Goal: Information Seeking & Learning: Learn about a topic

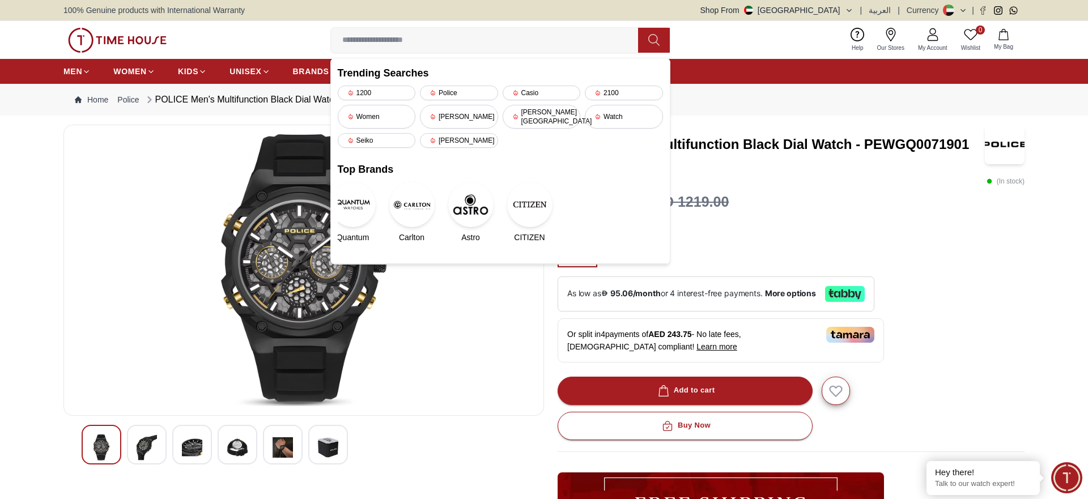
scroll to position [24, 0]
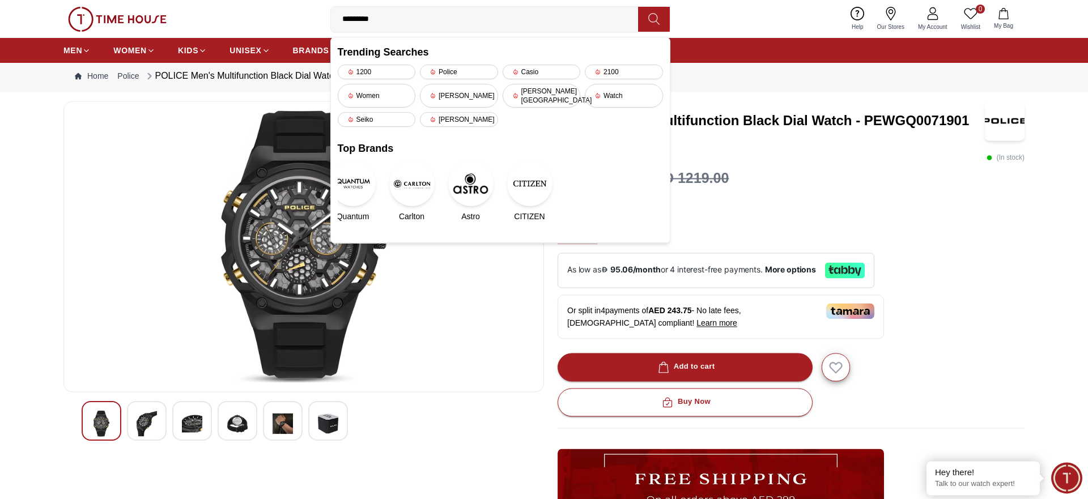
type input "**********"
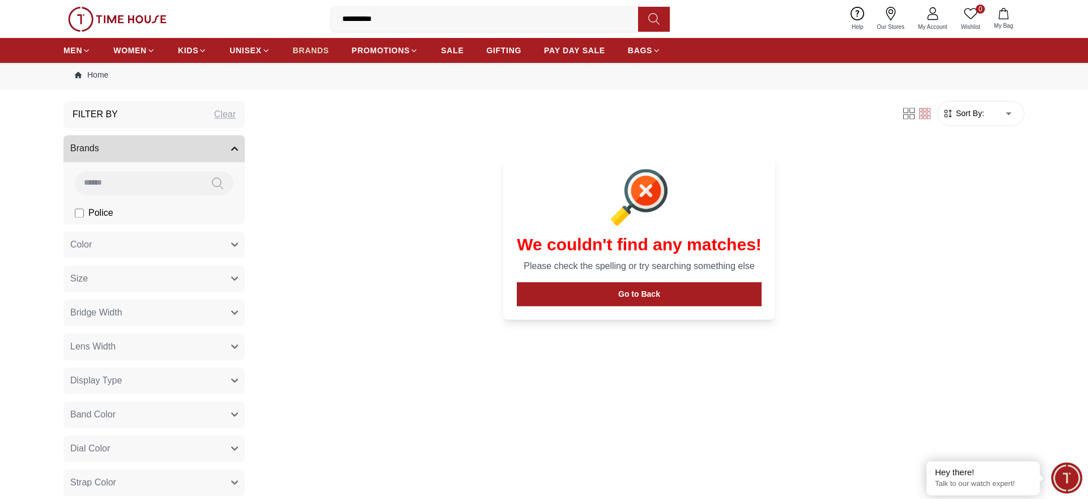
click at [325, 54] on span "BRANDS" at bounding box center [311, 50] width 36 height 11
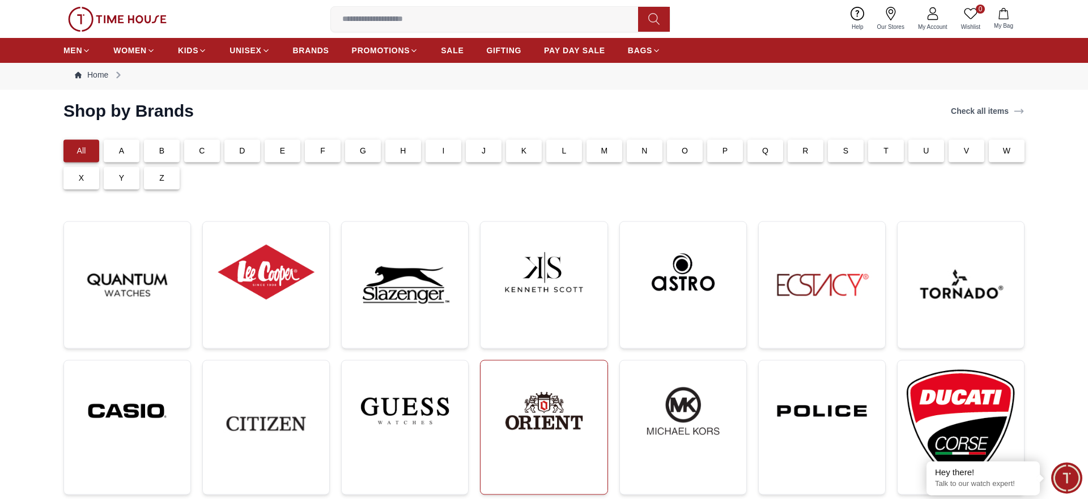
scroll to position [82, 0]
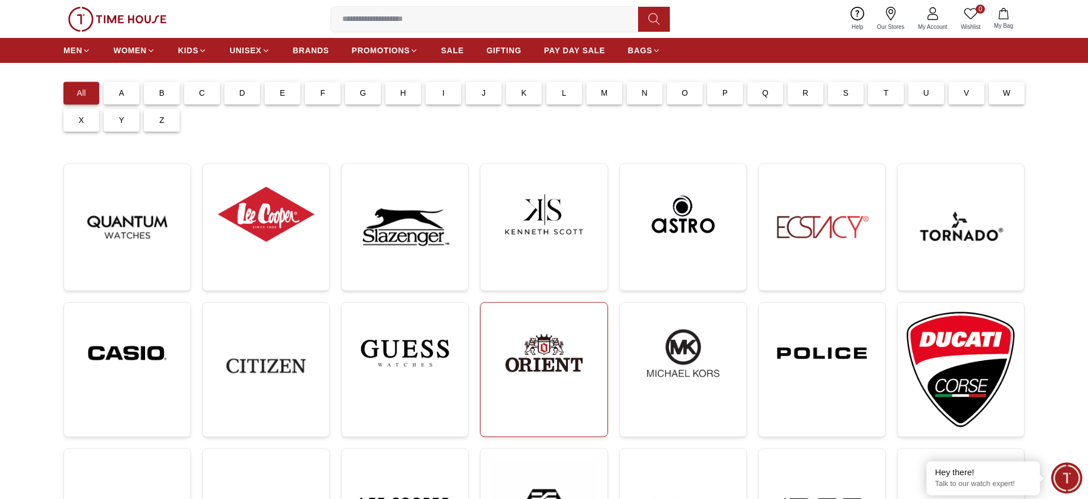
drag, startPoint x: 559, startPoint y: 363, endPoint x: 555, endPoint y: 368, distance: 6.6
click at [559, 366] on img at bounding box center [544, 353] width 108 height 83
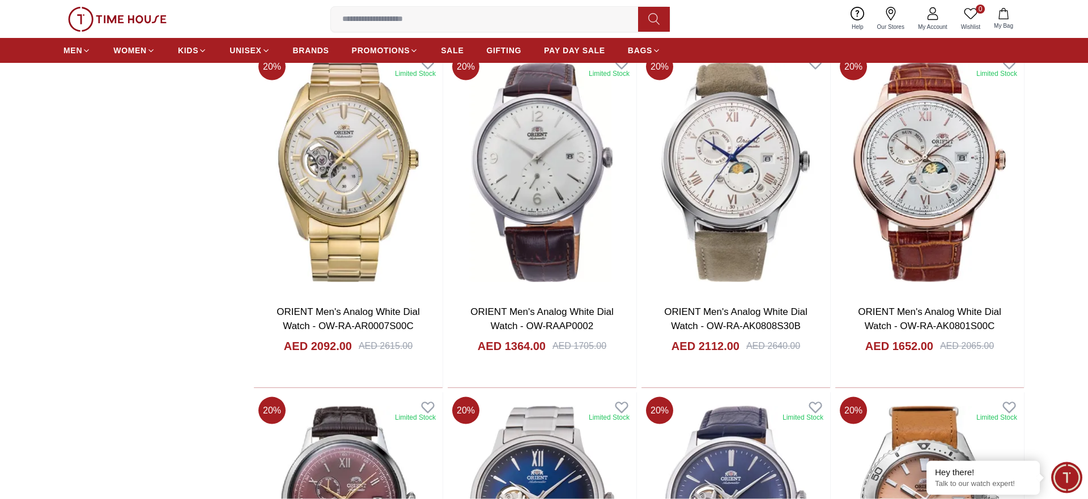
scroll to position [1585, 0]
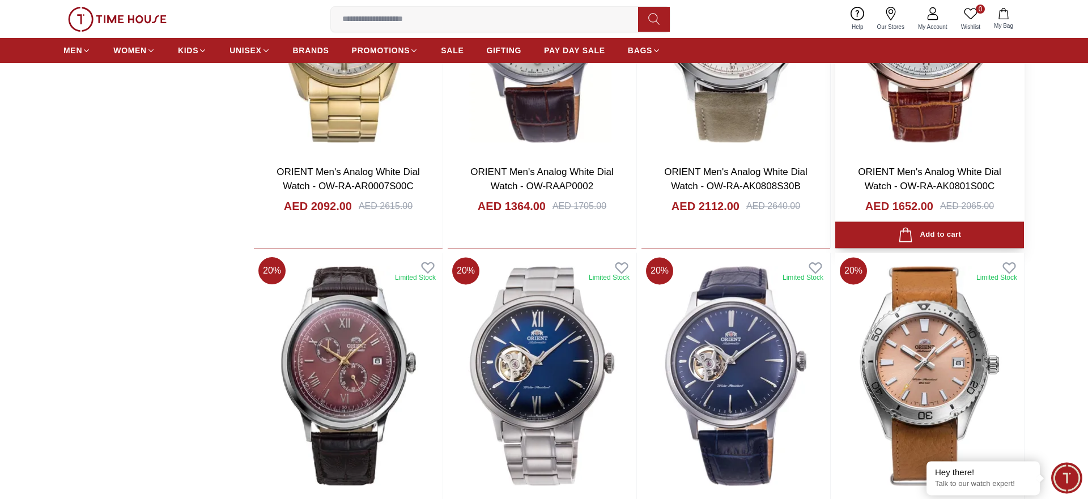
scroll to position [1585, 0]
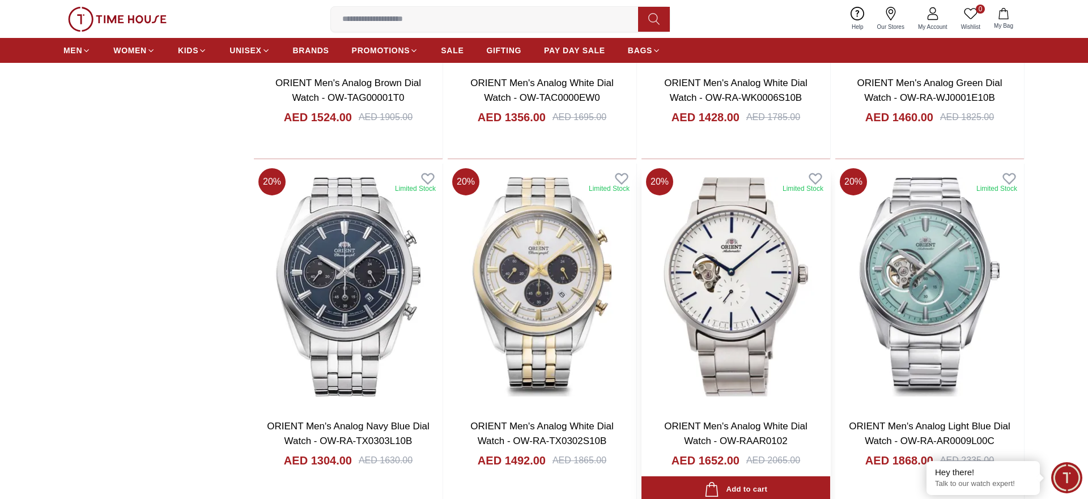
scroll to position [1122, 0]
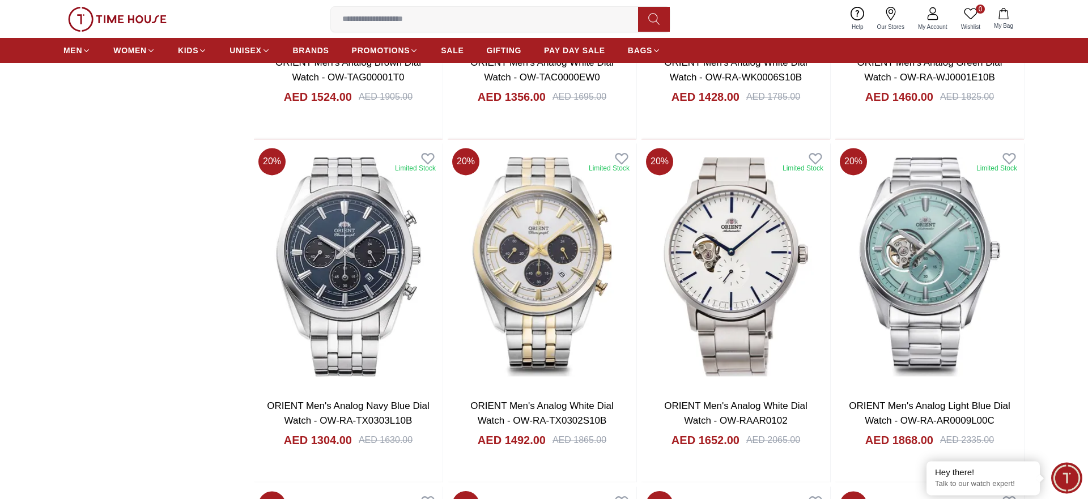
click at [392, 22] on input at bounding box center [489, 19] width 316 height 23
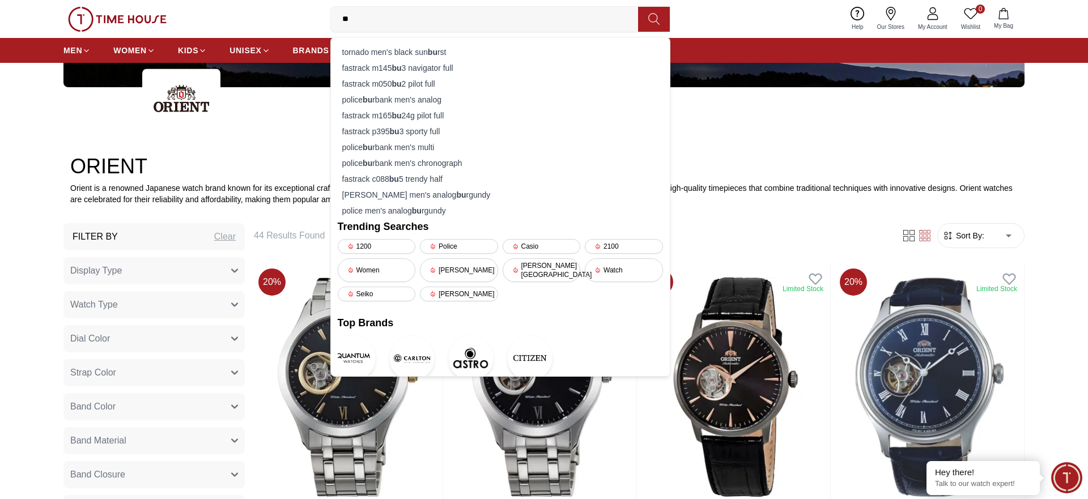
scroll to position [255, 0]
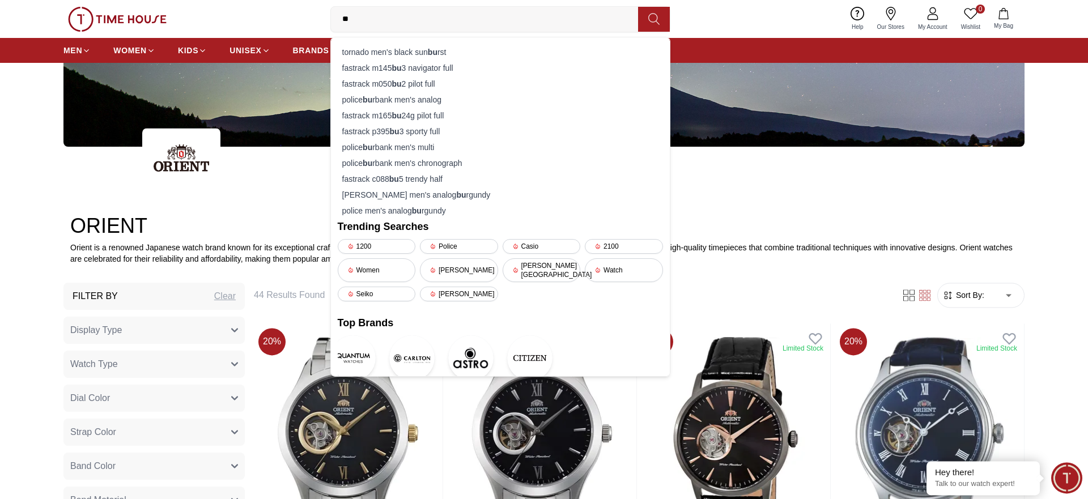
type input "*"
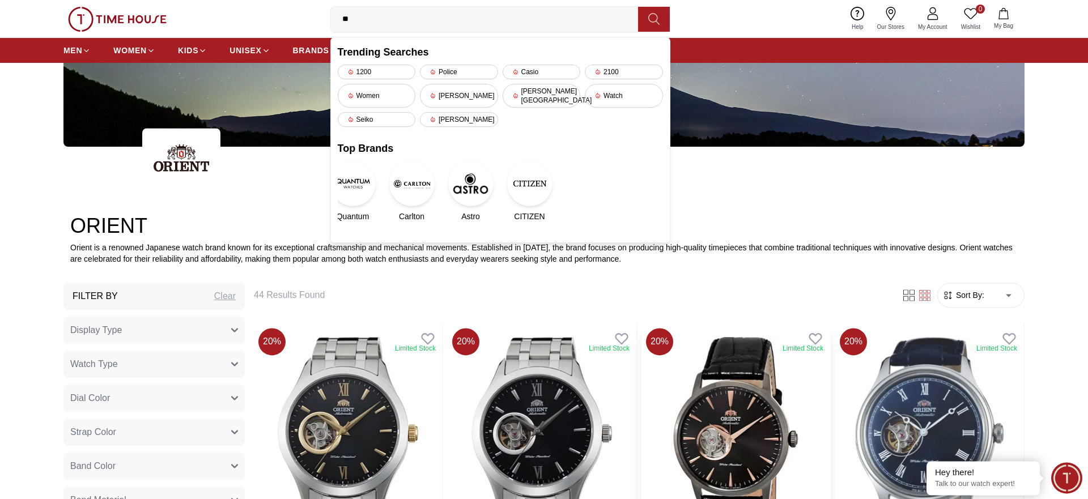
type input "**"
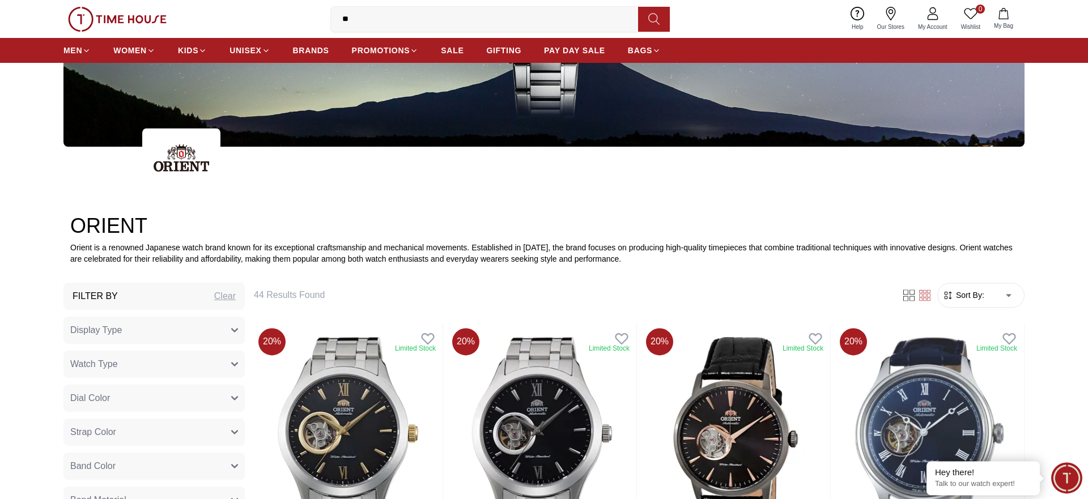
click at [750, 113] on img at bounding box center [543, 9] width 961 height 275
